Goal: Information Seeking & Learning: Learn about a topic

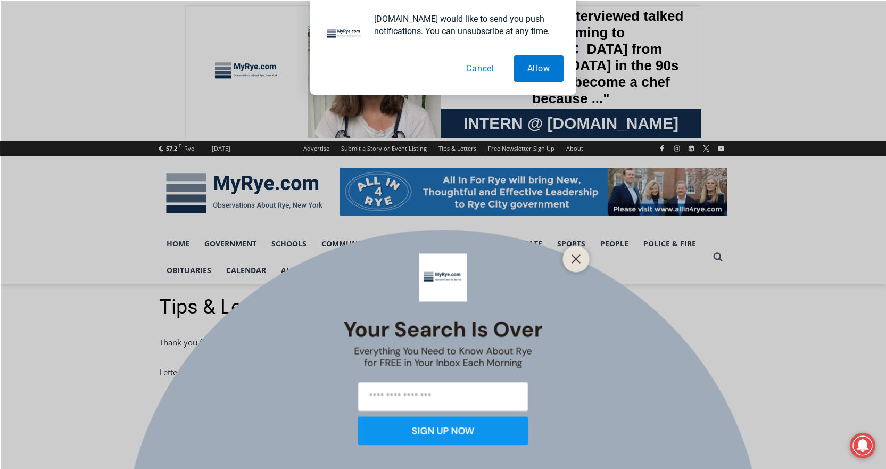
click at [483, 68] on button "Cancel" at bounding box center [480, 68] width 55 height 27
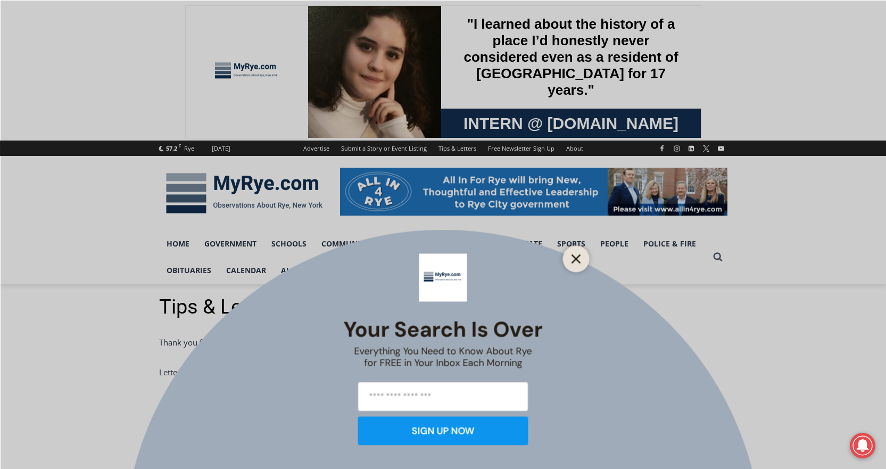
click at [575, 256] on icon "Close" at bounding box center [577, 259] width 10 height 10
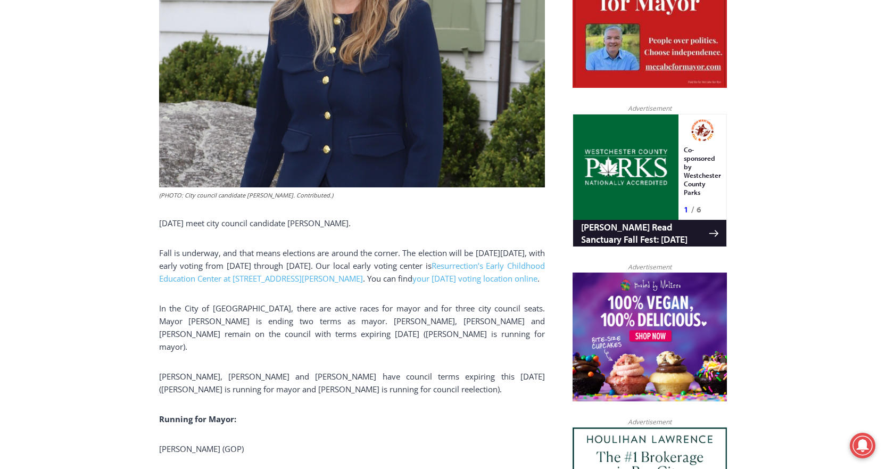
scroll to position [586, 0]
